Goal: Information Seeking & Learning: Learn about a topic

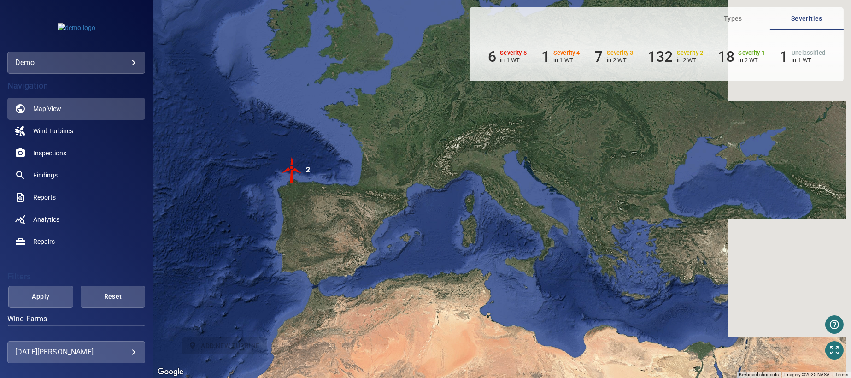
drag, startPoint x: 520, startPoint y: 186, endPoint x: 307, endPoint y: 183, distance: 213.0
click at [307, 183] on div "2" at bounding box center [308, 170] width 4 height 28
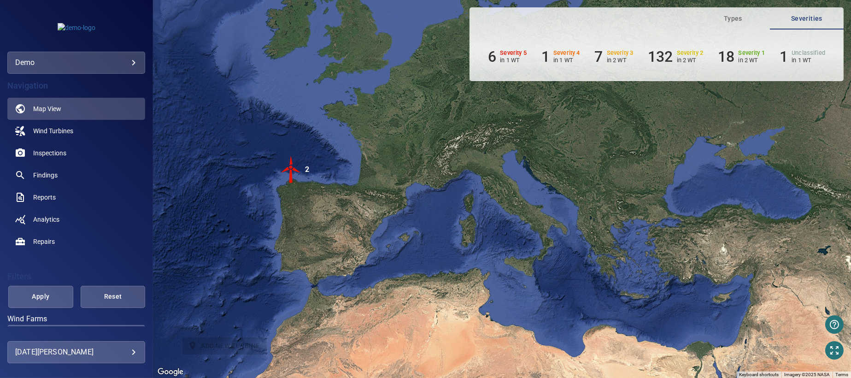
click at [289, 174] on img "2" at bounding box center [292, 170] width 28 height 28
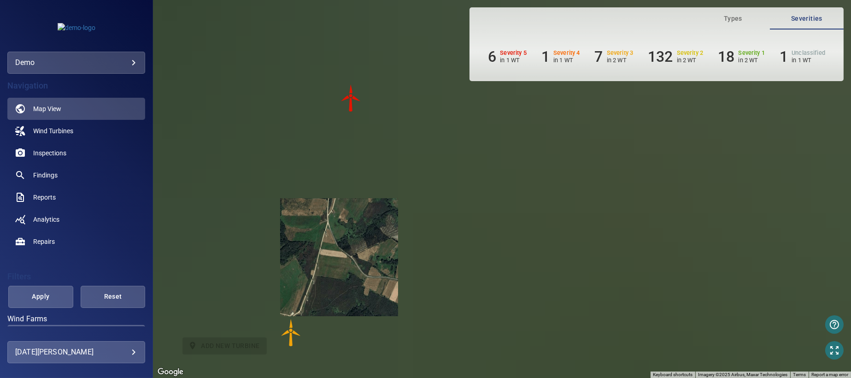
drag, startPoint x: 483, startPoint y: 195, endPoint x: 298, endPoint y: 236, distance: 189.7
click at [298, 236] on div "To navigate, press the arrow keys. To activate drag with keyboard, press Alt + …" at bounding box center [502, 189] width 698 height 378
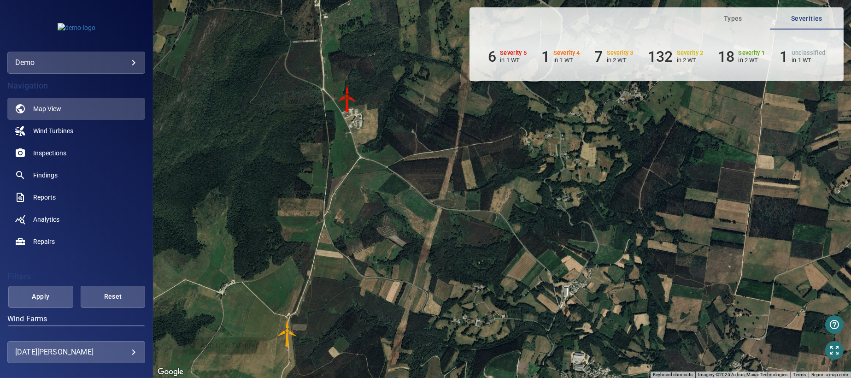
click at [346, 102] on img "WTG-14" at bounding box center [348, 99] width 28 height 28
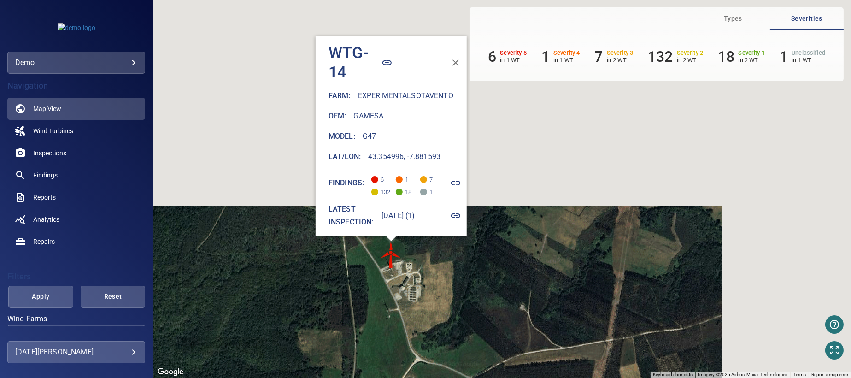
drag, startPoint x: 450, startPoint y: 229, endPoint x: 219, endPoint y: 231, distance: 231.4
click at [219, 231] on div "To activate drag with keyboard, press Alt + Enter. Once in keyboard drag state,…" at bounding box center [502, 189] width 698 height 378
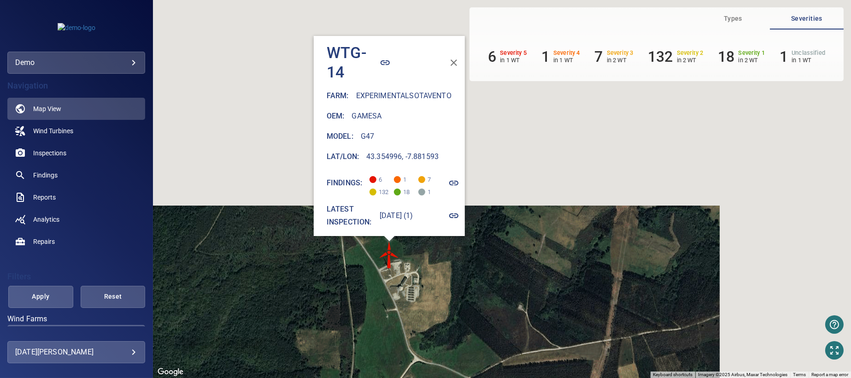
click at [459, 213] on icon "button" at bounding box center [453, 215] width 9 height 5
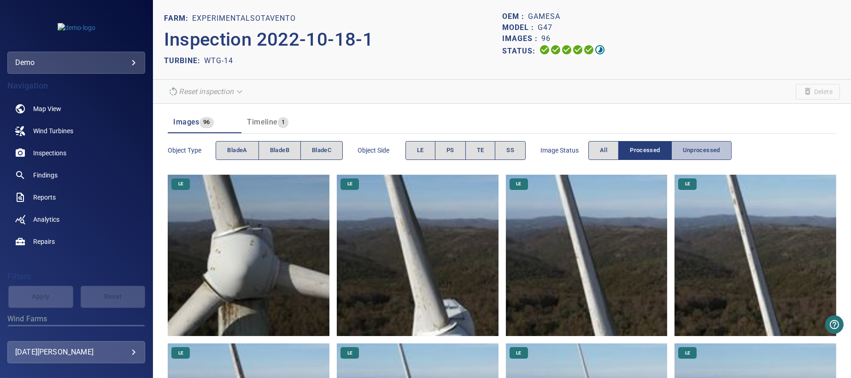
click at [706, 151] on span "Unprocessed" at bounding box center [701, 150] width 37 height 11
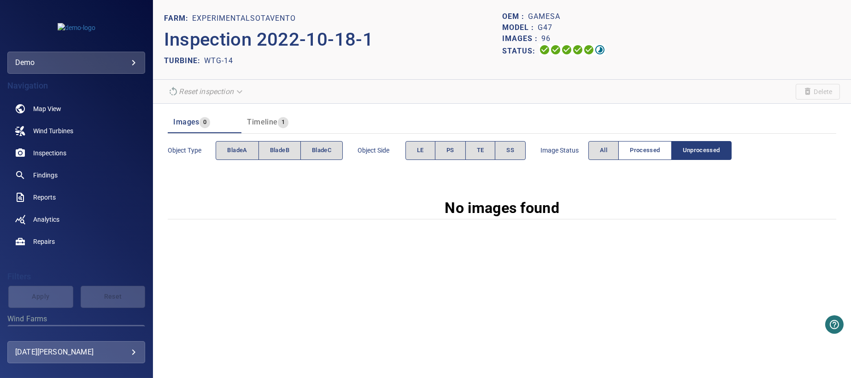
click at [644, 149] on span "Processed" at bounding box center [645, 150] width 30 height 11
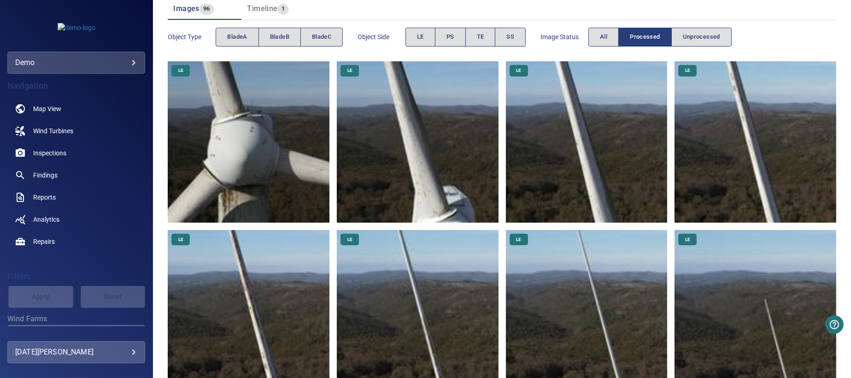
scroll to position [92, 0]
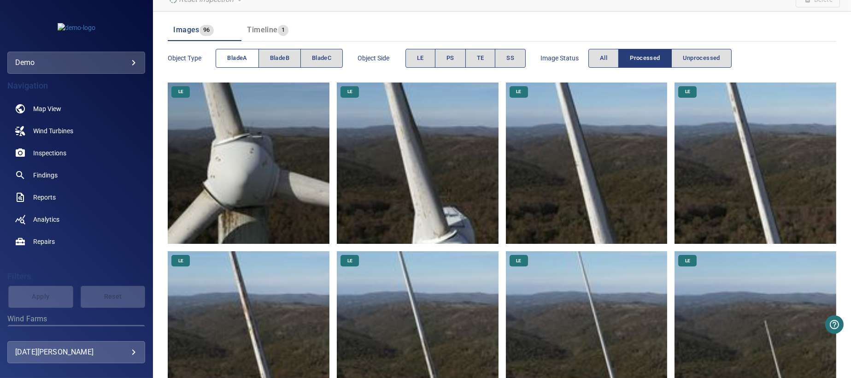
click at [239, 58] on span "bladeA" at bounding box center [237, 58] width 20 height 11
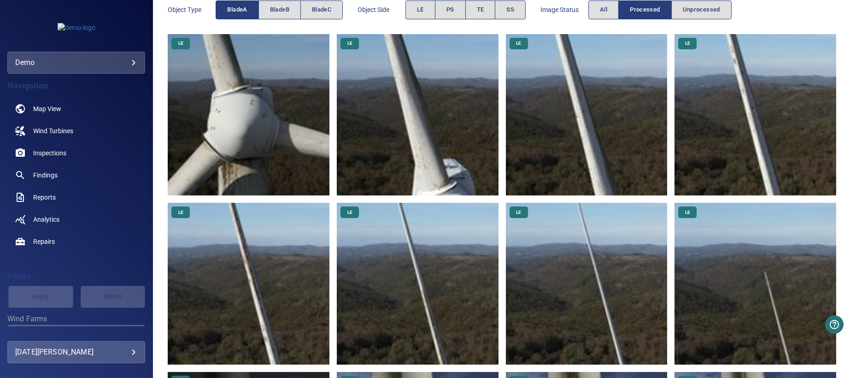
scroll to position [138, 0]
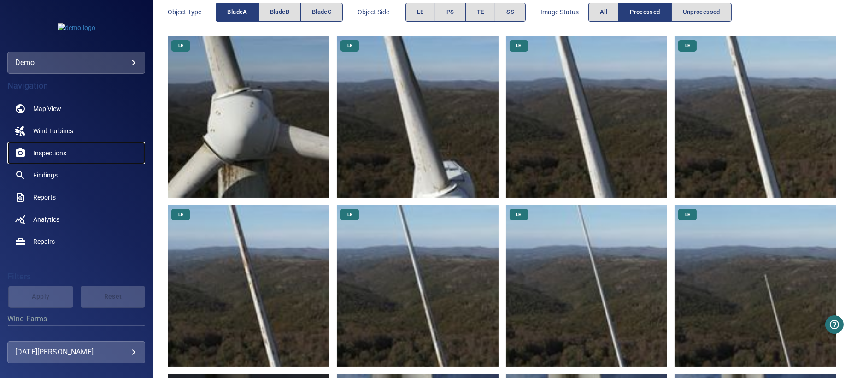
click at [51, 152] on span "Inspections" at bounding box center [49, 152] width 33 height 9
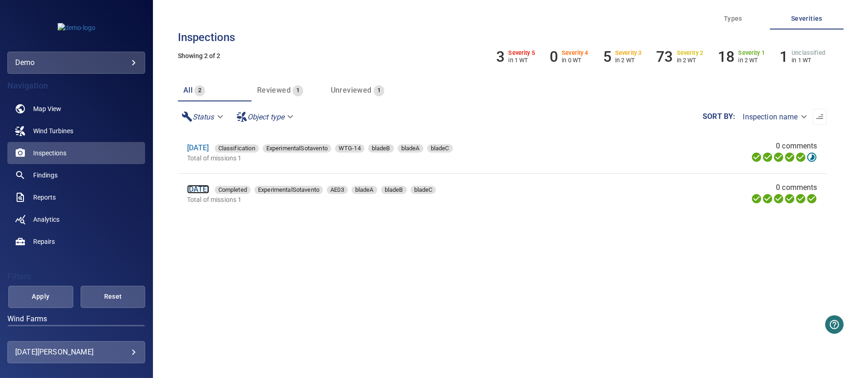
click at [198, 191] on link "[DATE]" at bounding box center [198, 189] width 22 height 9
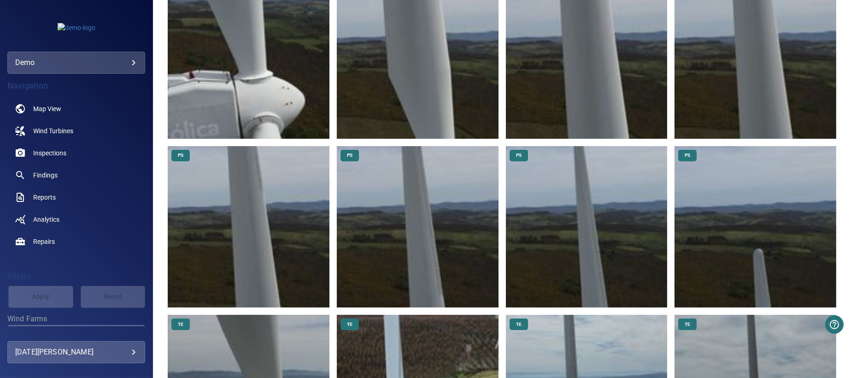
scroll to position [599, 0]
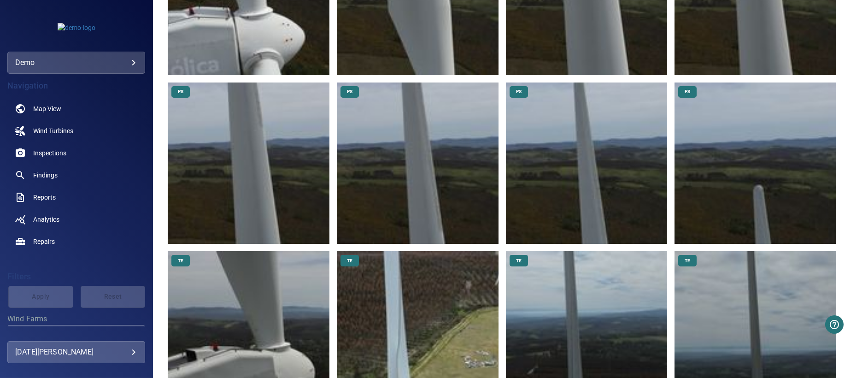
click at [763, 186] on img at bounding box center [756, 164] width 162 height 162
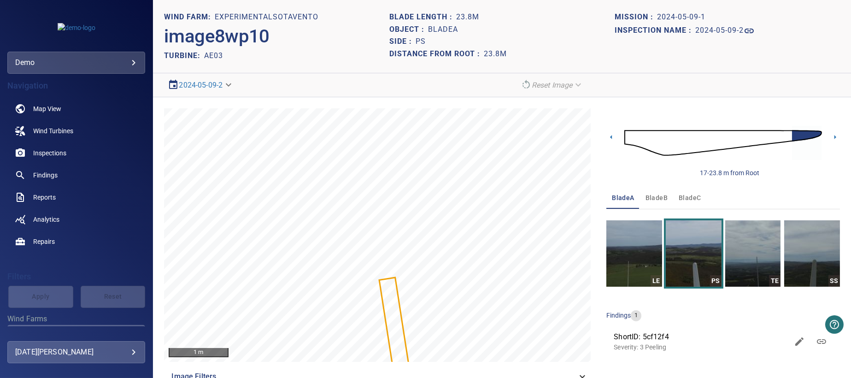
scroll to position [20, 0]
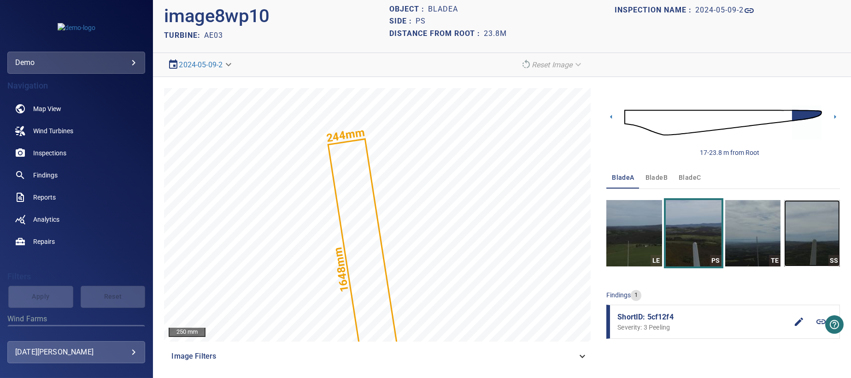
click at [802, 243] on img "button" at bounding box center [813, 233] width 56 height 66
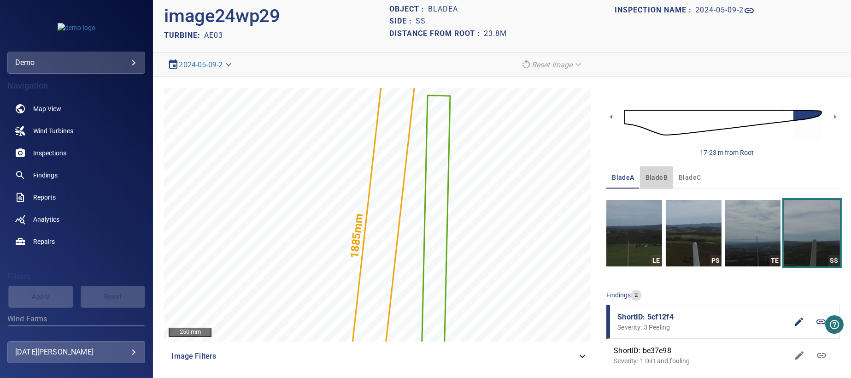
click at [656, 177] on span "bladeB" at bounding box center [657, 178] width 22 height 12
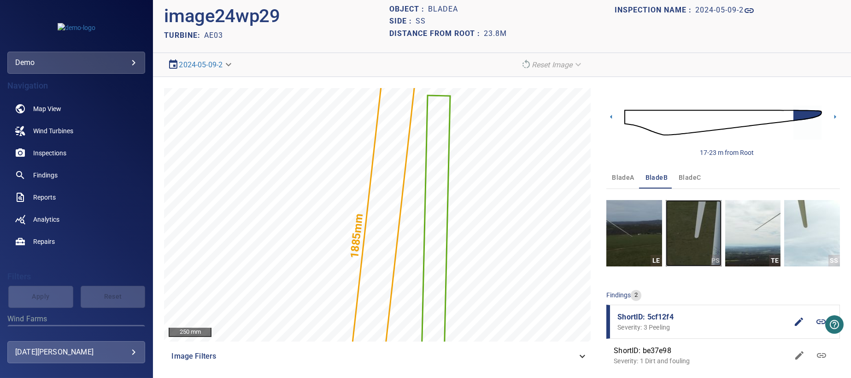
click at [684, 238] on img "button" at bounding box center [694, 233] width 56 height 66
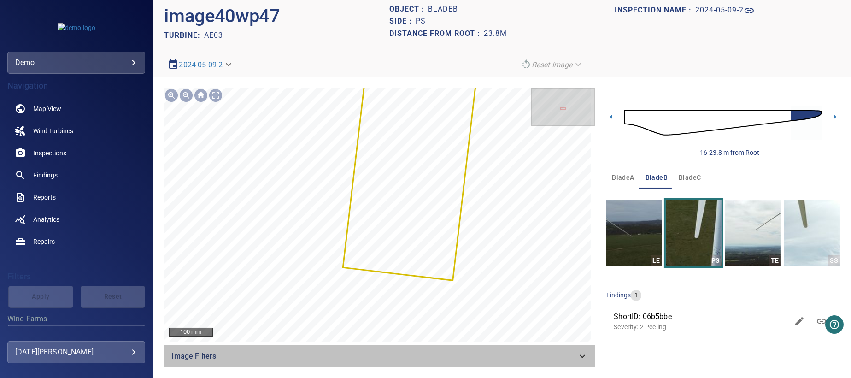
click at [580, 357] on icon at bounding box center [582, 356] width 11 height 11
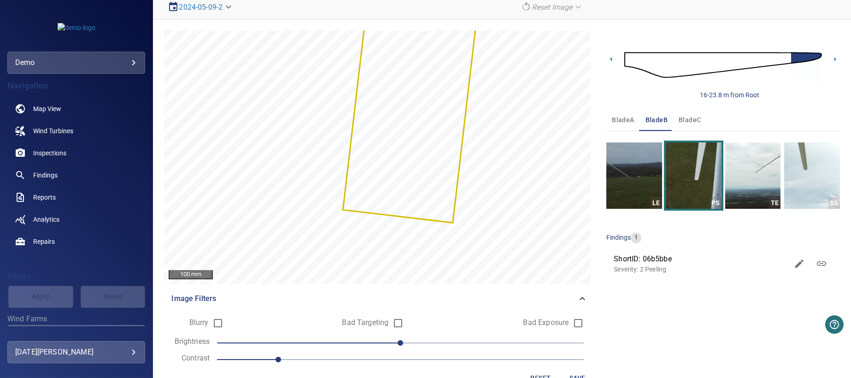
scroll to position [101, 0]
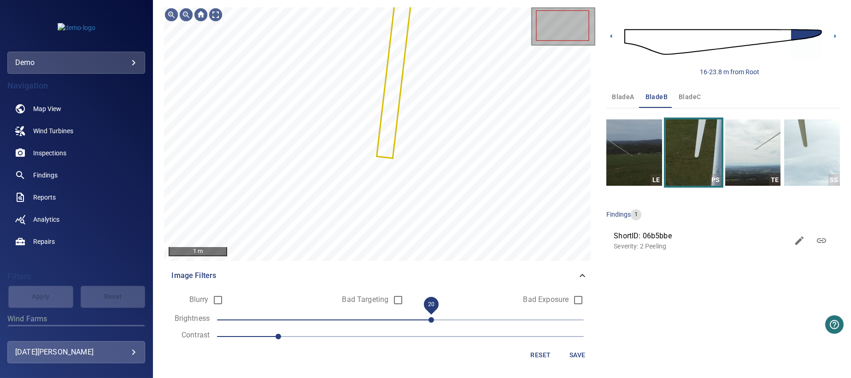
drag, startPoint x: 401, startPoint y: 319, endPoint x: 438, endPoint y: 318, distance: 37.4
click at [434, 318] on span "20" at bounding box center [432, 320] width 6 height 6
drag, startPoint x: 277, startPoint y: 337, endPoint x: 305, endPoint y: 336, distance: 28.1
click at [306, 336] on span "1.1" at bounding box center [309, 337] width 6 height 6
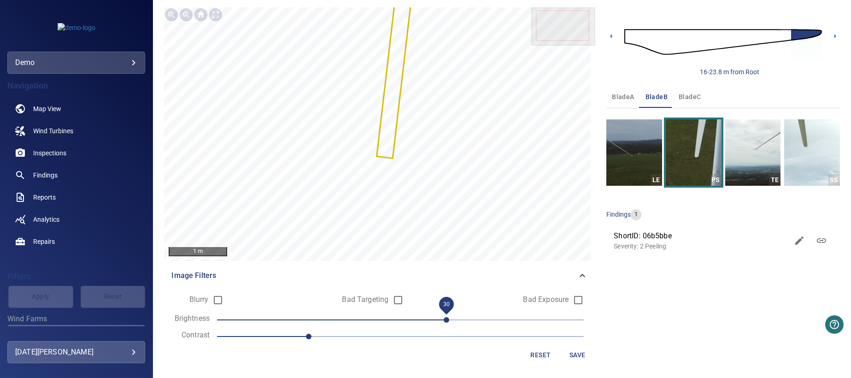
drag, startPoint x: 444, startPoint y: 318, endPoint x: 450, endPoint y: 323, distance: 7.6
click at [449, 323] on span "30" at bounding box center [447, 320] width 6 height 6
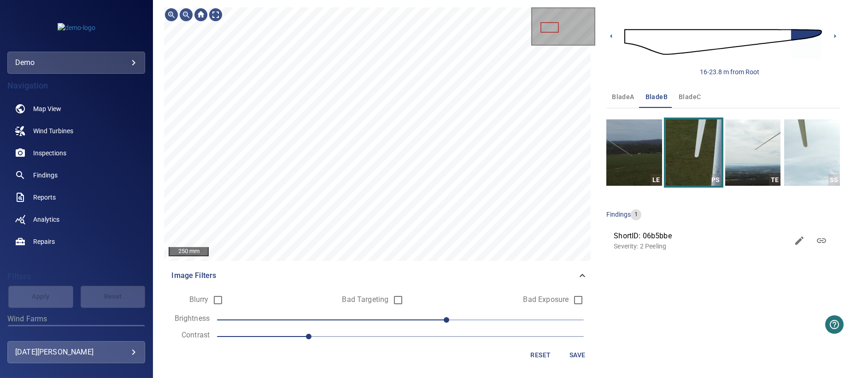
click at [844, 23] on section "**********" at bounding box center [502, 189] width 698 height 378
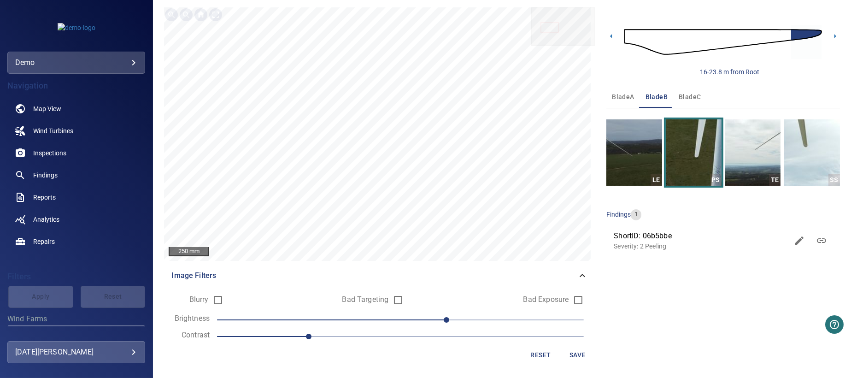
scroll to position [0, 0]
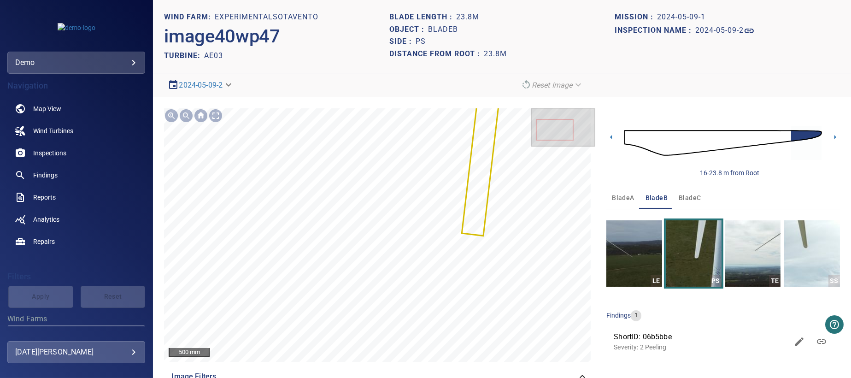
click at [230, 86] on body "**********" at bounding box center [425, 189] width 851 height 378
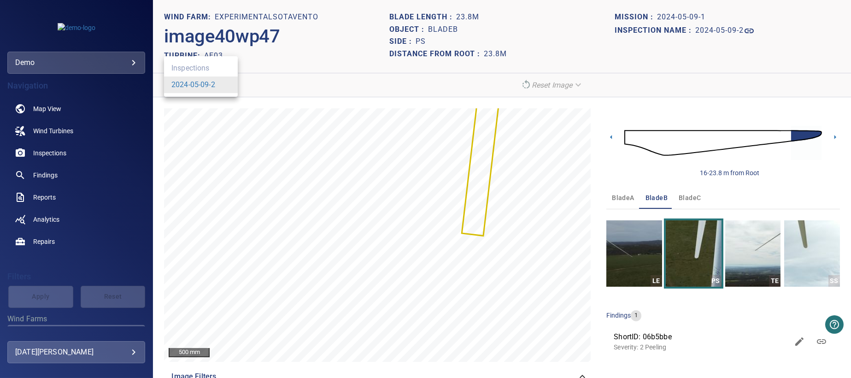
click at [514, 174] on div at bounding box center [425, 189] width 851 height 378
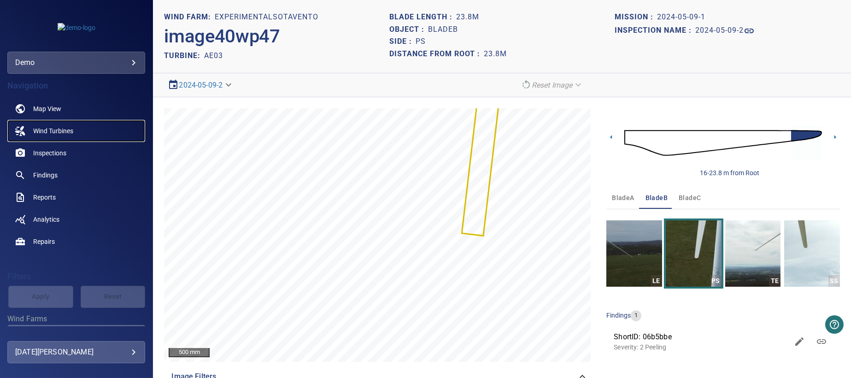
click at [47, 130] on span "Wind Turbines" at bounding box center [53, 130] width 40 height 9
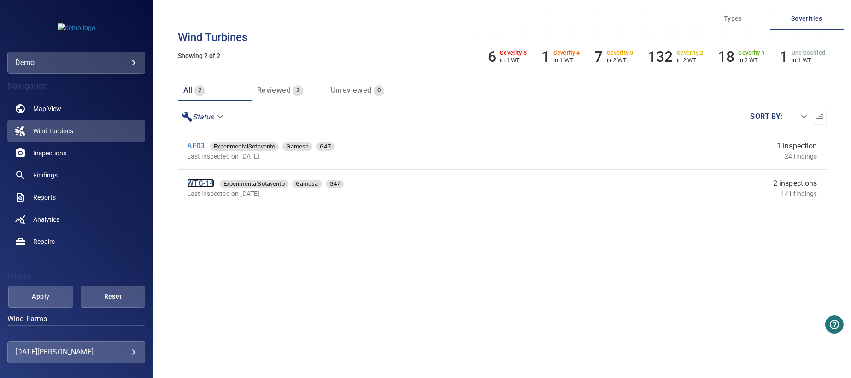
click at [199, 183] on link "WTG-14" at bounding box center [200, 183] width 27 height 9
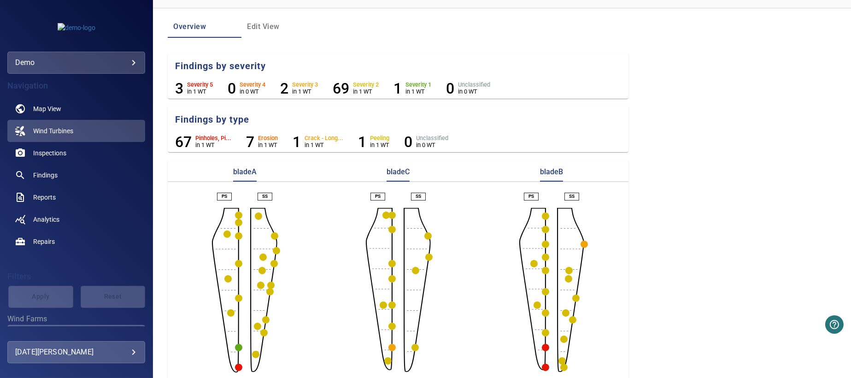
scroll to position [82, 0]
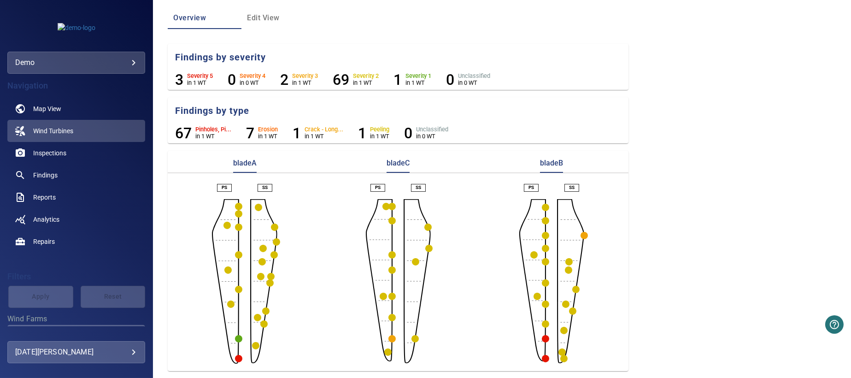
click at [238, 358] on circle "button" at bounding box center [238, 358] width 7 height 7
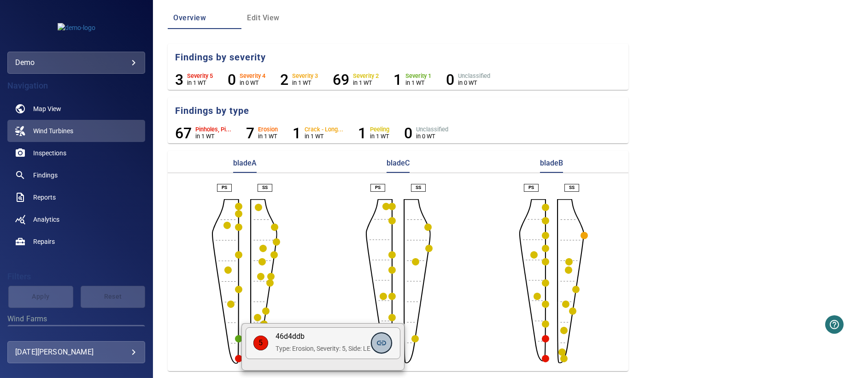
click at [385, 344] on icon at bounding box center [381, 342] width 11 height 11
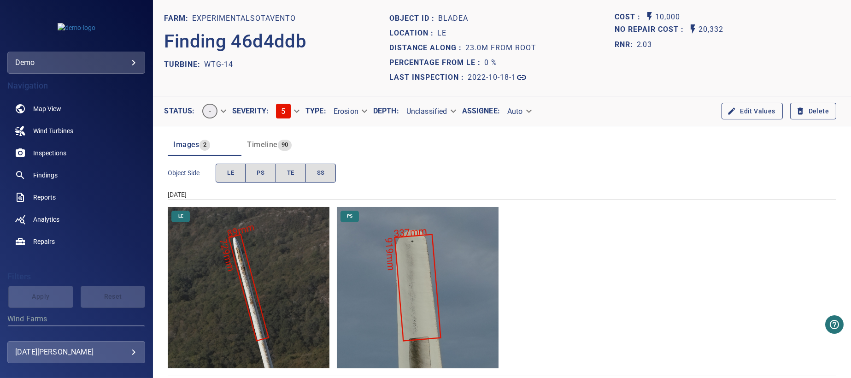
click at [422, 272] on img "ExperimentalSotavento/WTG-14/2022-10-18-1/2022-10-18-1/image72wp79.jpg" at bounding box center [418, 288] width 162 height 162
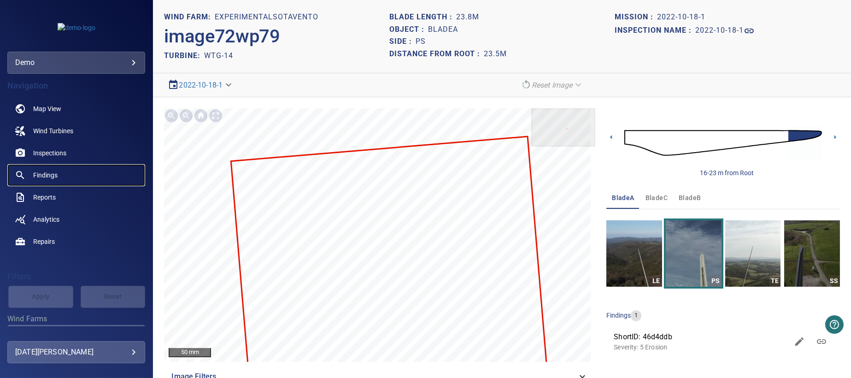
click at [47, 173] on span "Findings" at bounding box center [45, 175] width 24 height 9
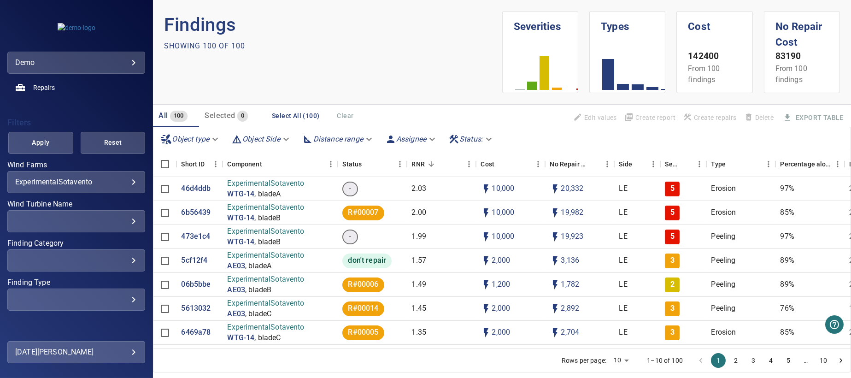
scroll to position [167, 0]
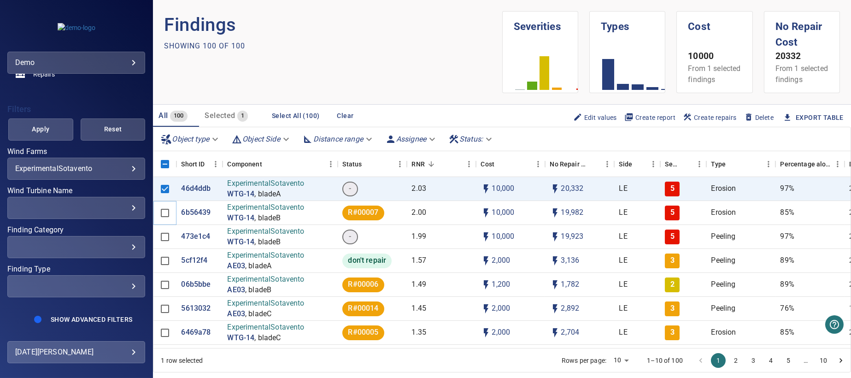
click at [166, 212] on div at bounding box center [165, 213] width 23 height 24
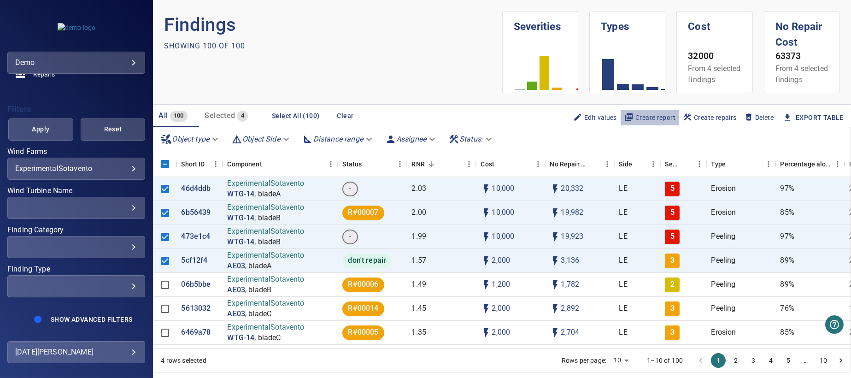
click at [649, 123] on span "Create report" at bounding box center [650, 117] width 51 height 10
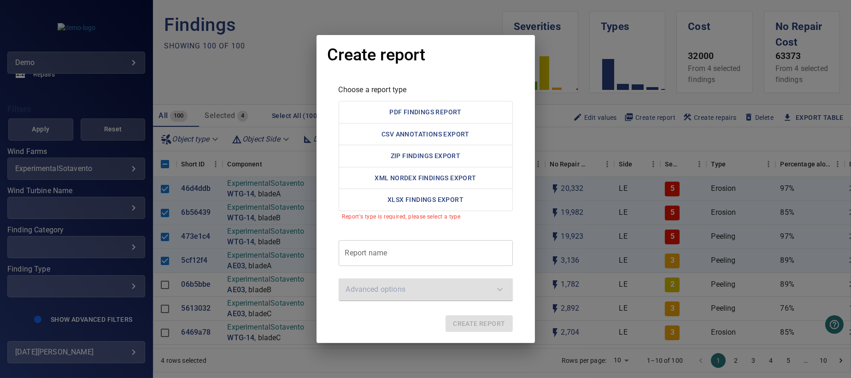
click at [578, 153] on div "Create report Choose a report type PDF Findings Report CSV Annotations Export Z…" at bounding box center [425, 189] width 851 height 378
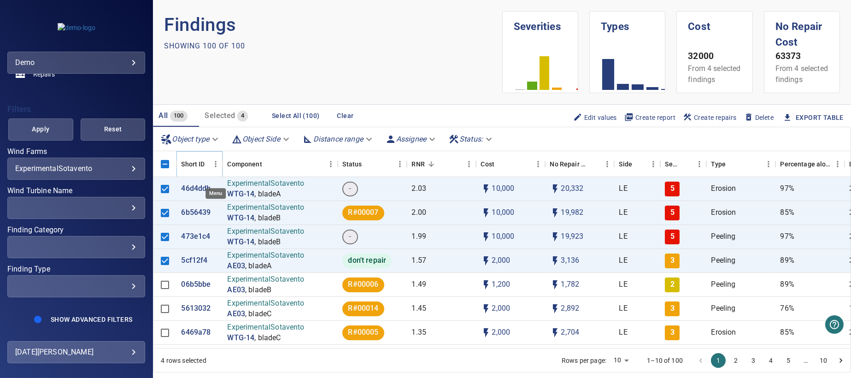
click at [216, 169] on icon "Menu" at bounding box center [215, 164] width 9 height 9
click at [175, 194] on span "Manage columns" at bounding box center [174, 193] width 83 height 11
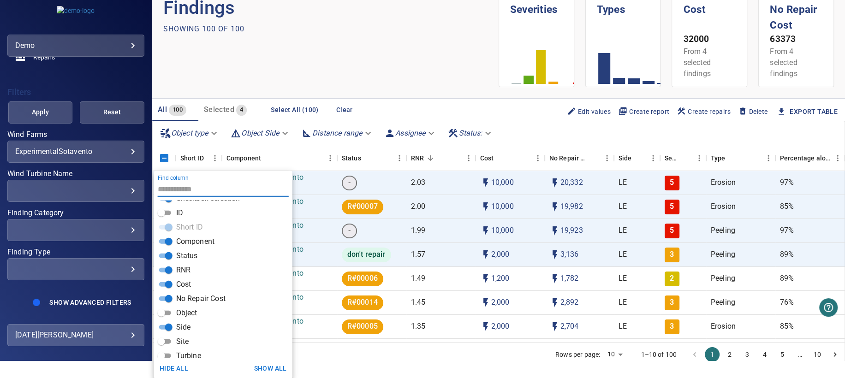
scroll to position [0, 0]
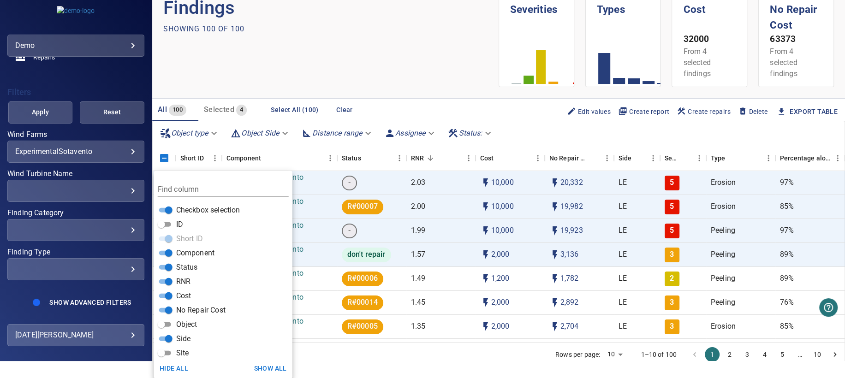
click at [405, 72] on section "Findings Showing 100 of 100" at bounding box center [330, 40] width 335 height 93
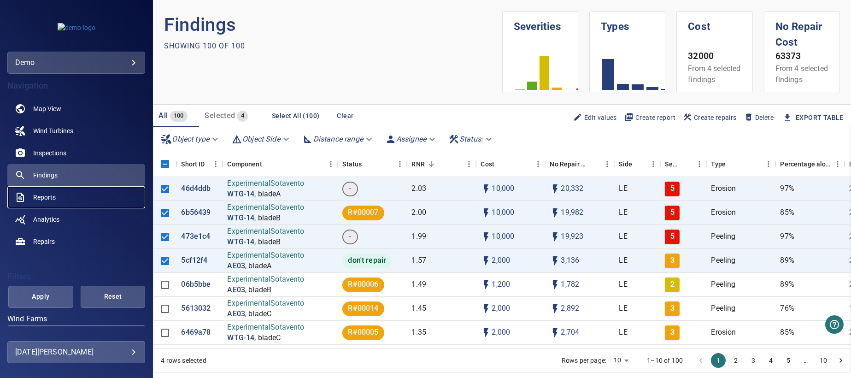
click at [46, 195] on span "Reports" at bounding box center [44, 197] width 23 height 9
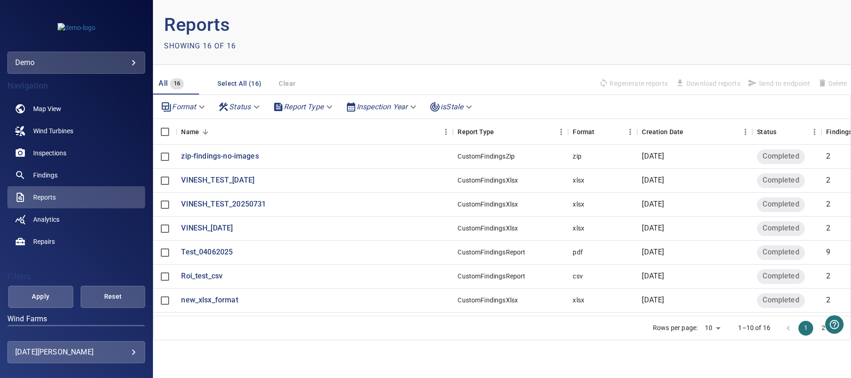
click at [721, 329] on body "**********" at bounding box center [425, 189] width 851 height 378
click at [717, 355] on li "100" at bounding box center [712, 358] width 27 height 17
type input "***"
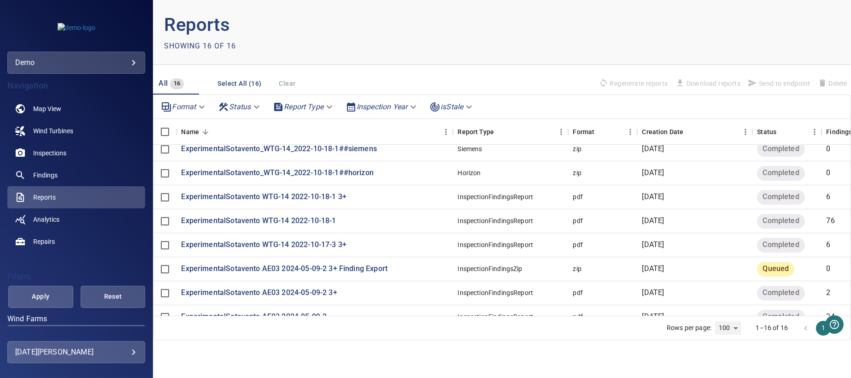
scroll to position [160, 0]
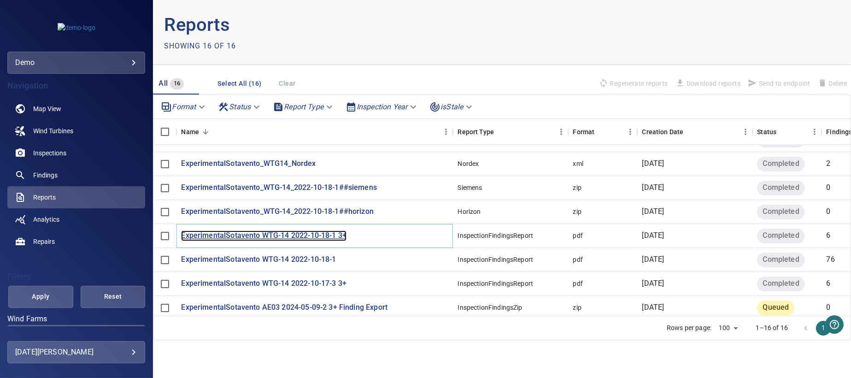
click at [329, 234] on p "ExperimentalSotavento WTG-14 2022-10-18-1 3+" at bounding box center [264, 236] width 166 height 11
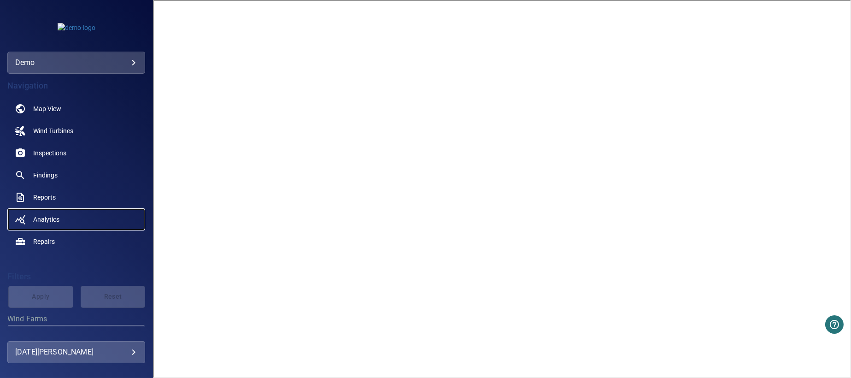
click at [53, 220] on span "Analytics" at bounding box center [46, 219] width 26 height 9
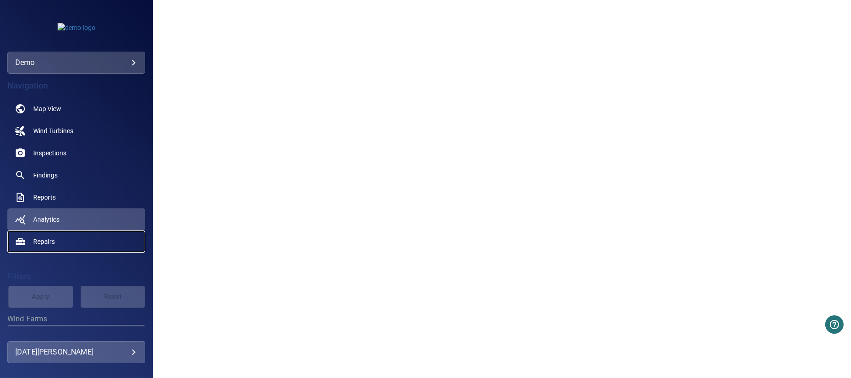
click at [41, 240] on span "Repairs" at bounding box center [44, 241] width 22 height 9
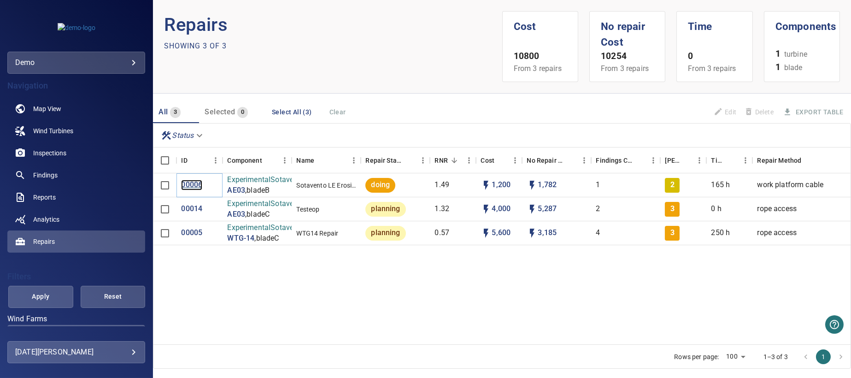
click at [194, 185] on p "00006" at bounding box center [191, 185] width 21 height 11
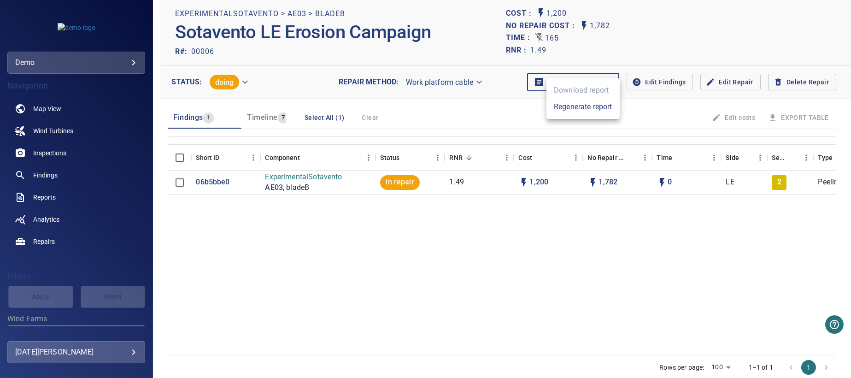
click at [605, 83] on body "**********" at bounding box center [425, 189] width 851 height 378
click at [582, 264] on div at bounding box center [425, 189] width 851 height 378
click at [216, 183] on p "06b5bbe0" at bounding box center [213, 182] width 34 height 11
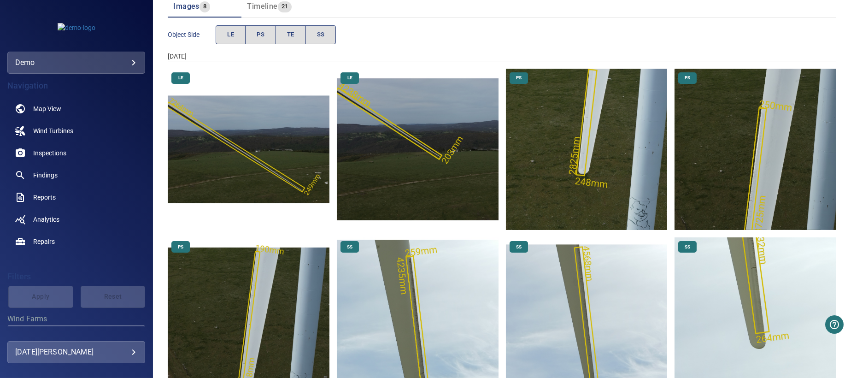
scroll to position [178, 0]
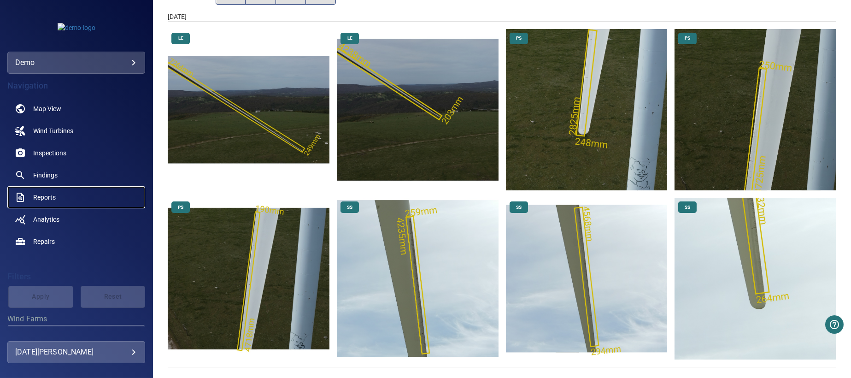
click at [36, 201] on span "Reports" at bounding box center [44, 197] width 23 height 9
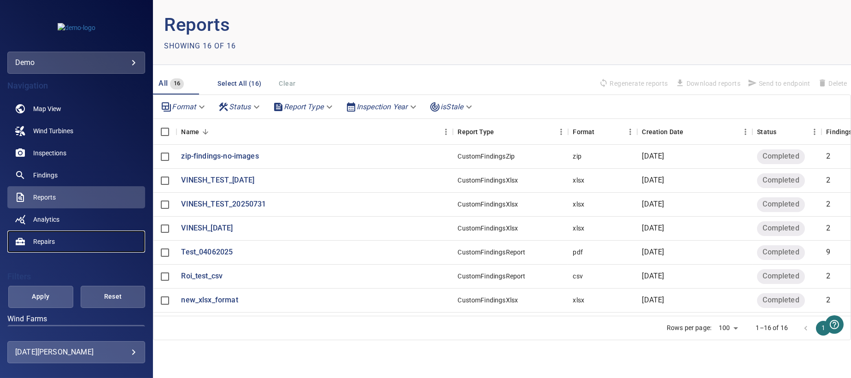
click at [67, 243] on link "Repairs" at bounding box center [76, 242] width 138 height 22
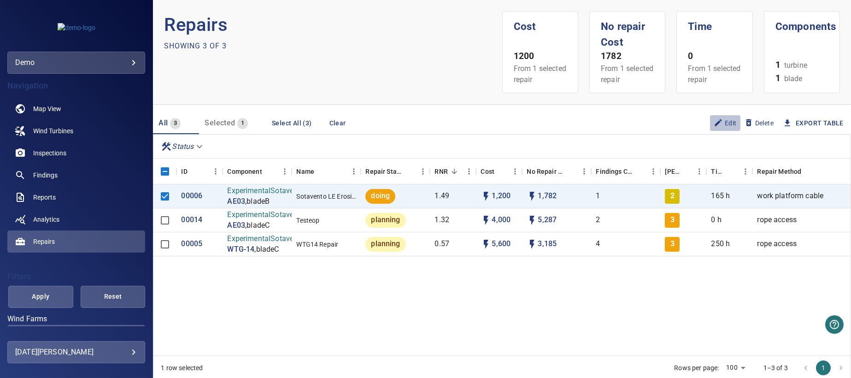
click at [721, 121] on span "Edit" at bounding box center [725, 123] width 23 height 10
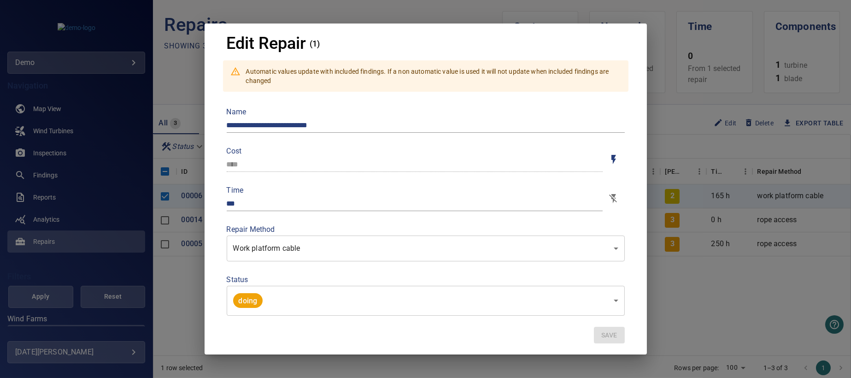
click at [617, 304] on body "**********" at bounding box center [425, 189] width 851 height 378
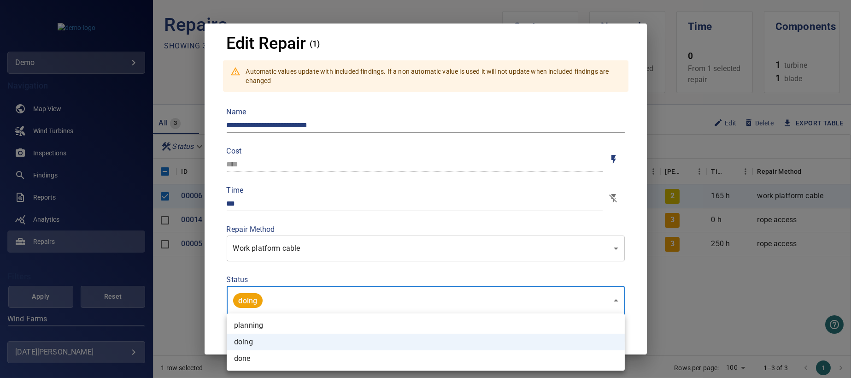
click at [689, 302] on div at bounding box center [425, 189] width 851 height 378
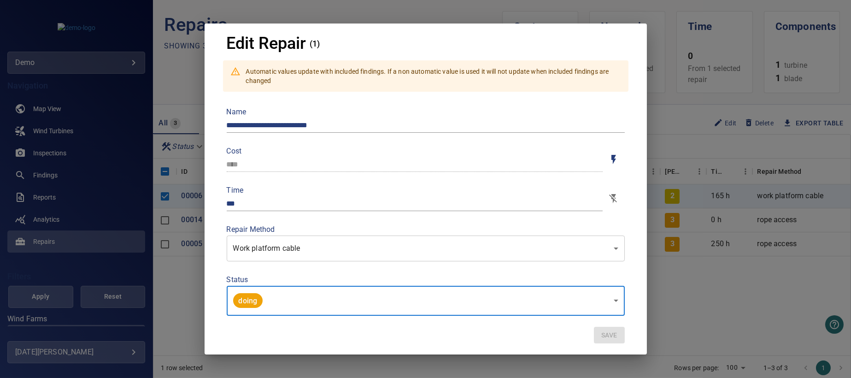
click at [715, 323] on div "**********" at bounding box center [425, 189] width 851 height 378
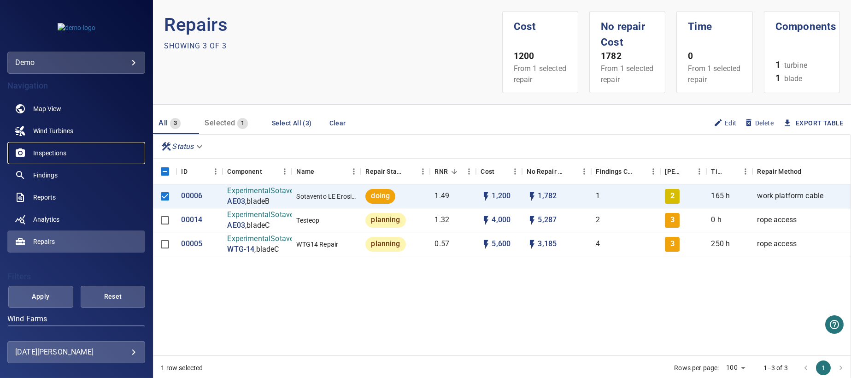
click at [54, 152] on span "Inspections" at bounding box center [49, 152] width 33 height 9
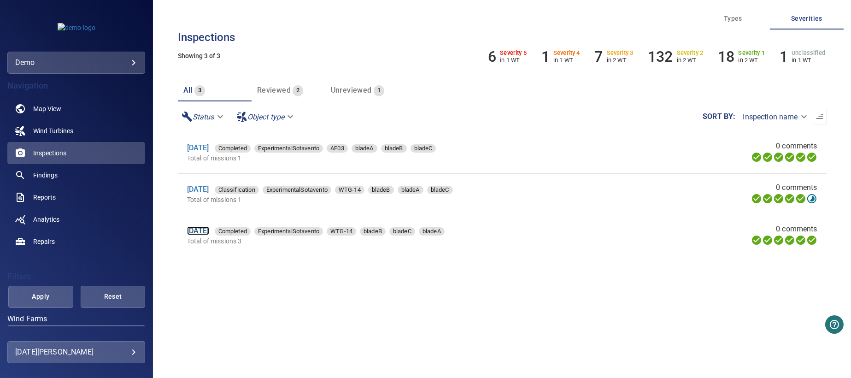
click at [209, 231] on link "[DATE]" at bounding box center [198, 230] width 22 height 9
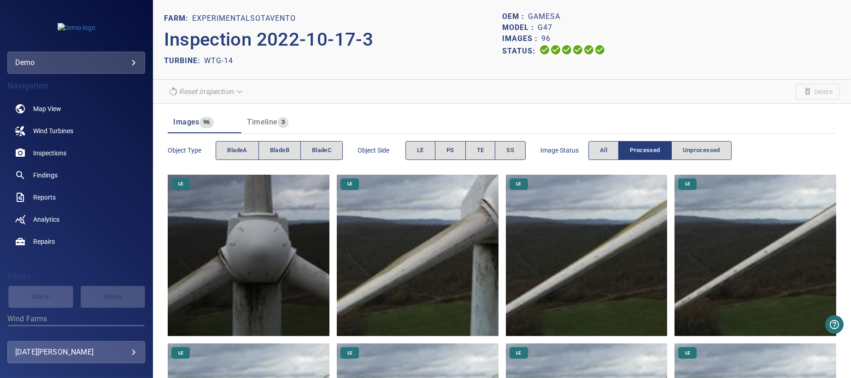
click at [420, 258] on img at bounding box center [418, 256] width 162 height 162
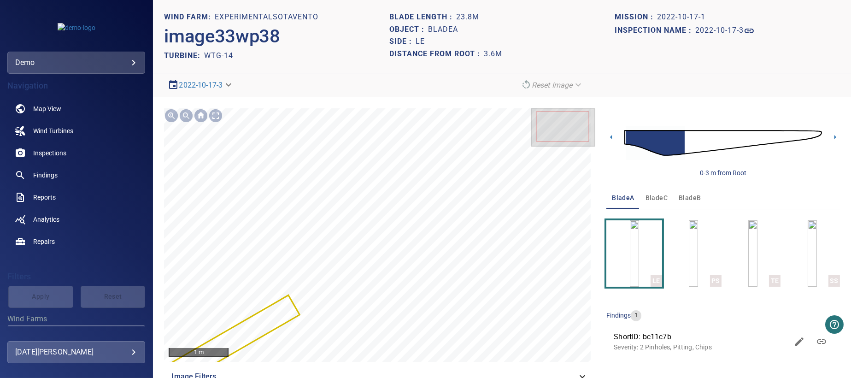
click at [229, 83] on body "**********" at bounding box center [425, 189] width 851 height 378
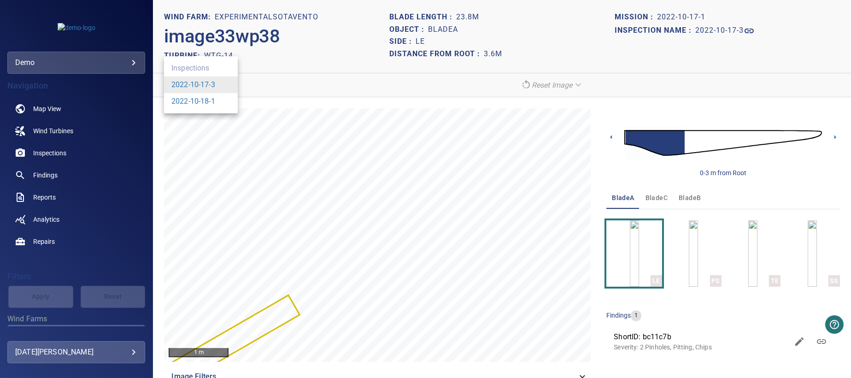
click at [218, 103] on li "2022-10-18-1" at bounding box center [201, 101] width 74 height 17
click at [227, 84] on body "**********" at bounding box center [425, 189] width 851 height 378
click at [225, 98] on li "2022-10-18-1" at bounding box center [201, 101] width 74 height 17
click at [206, 85] on body "**********" at bounding box center [425, 189] width 851 height 378
click at [202, 101] on link "2022-10-18-1" at bounding box center [193, 101] width 44 height 11
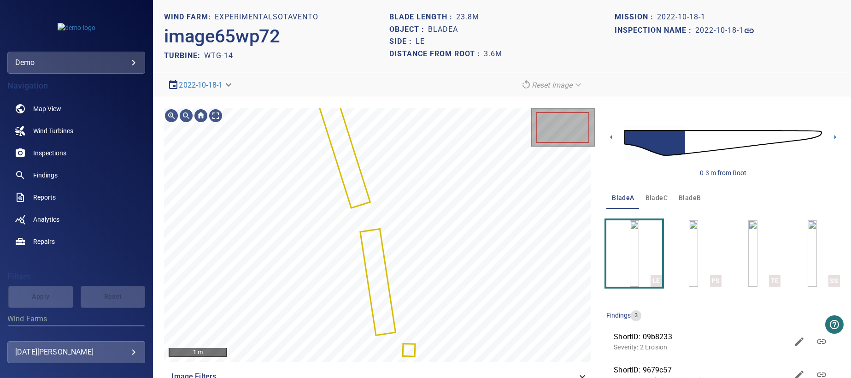
click at [229, 86] on body "**********" at bounding box center [425, 189] width 851 height 378
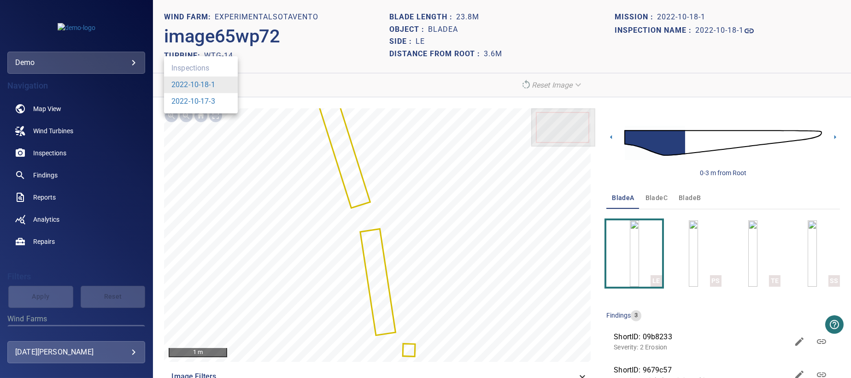
click at [216, 100] on li "2022-10-17-3" at bounding box center [201, 101] width 74 height 17
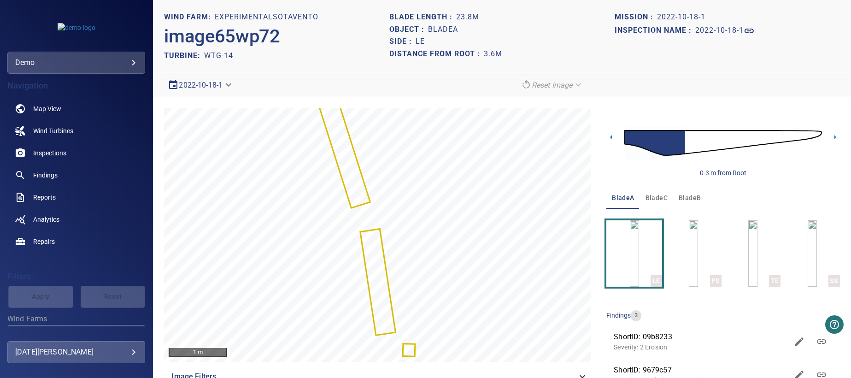
click at [210, 87] on body "**********" at bounding box center [425, 189] width 851 height 378
click at [206, 99] on link "2022-10-17-3" at bounding box center [193, 101] width 44 height 11
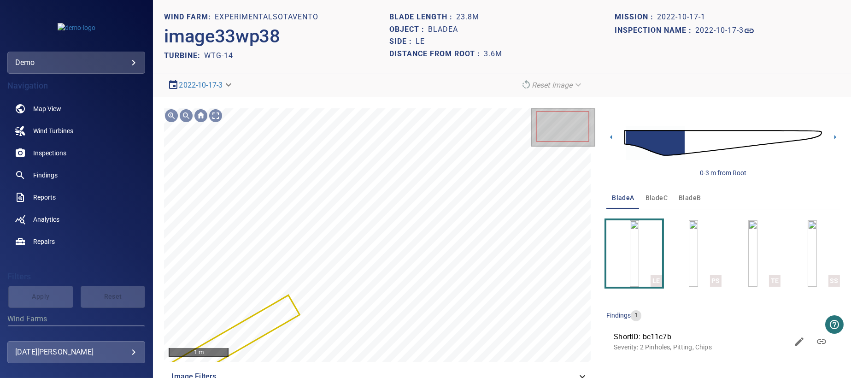
click at [670, 343] on p "Severity: 2 Pinholes, Pitting, Chips" at bounding box center [701, 347] width 175 height 9
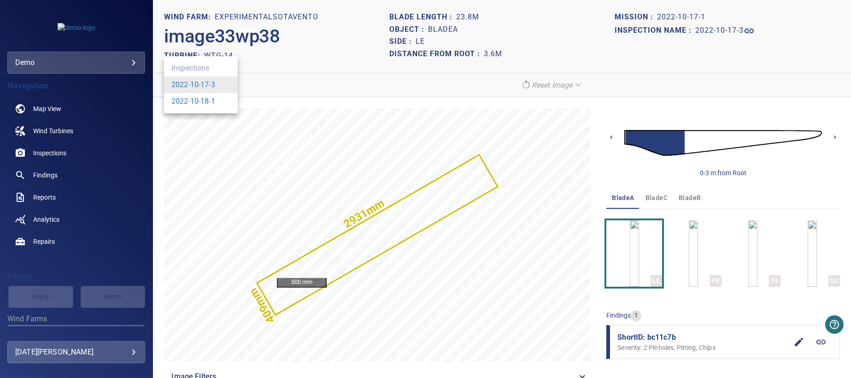
click at [229, 83] on body "**********" at bounding box center [425, 189] width 851 height 378
click at [212, 100] on link "2022-10-18-1" at bounding box center [193, 101] width 44 height 11
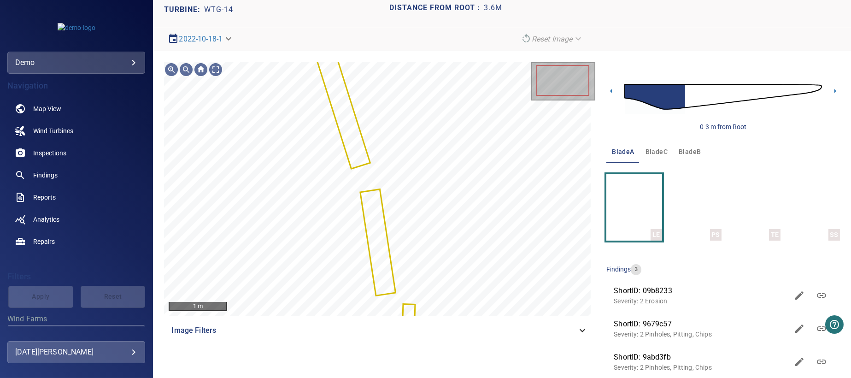
scroll to position [60, 0]
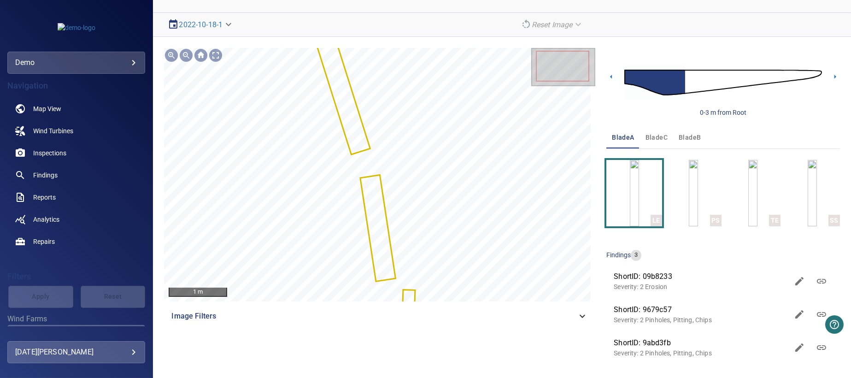
click at [667, 288] on p "Severity: 2 Erosion" at bounding box center [701, 286] width 175 height 9
